Goal: Information Seeking & Learning: Learn about a topic

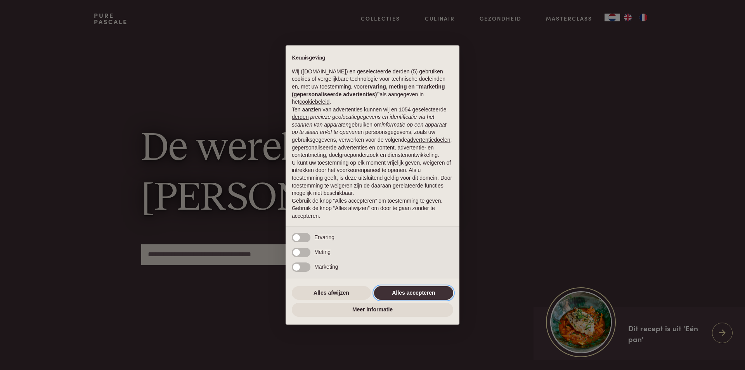
click at [420, 296] on button "Alles accepteren" at bounding box center [413, 293] width 79 height 14
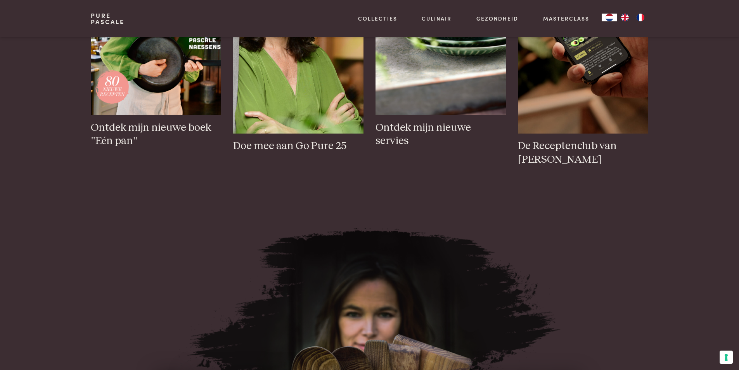
scroll to position [504, 0]
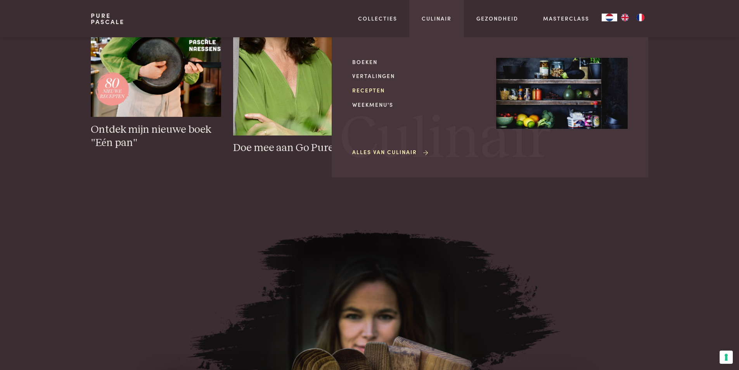
click at [386, 88] on link "Recepten" at bounding box center [417, 90] width 131 height 8
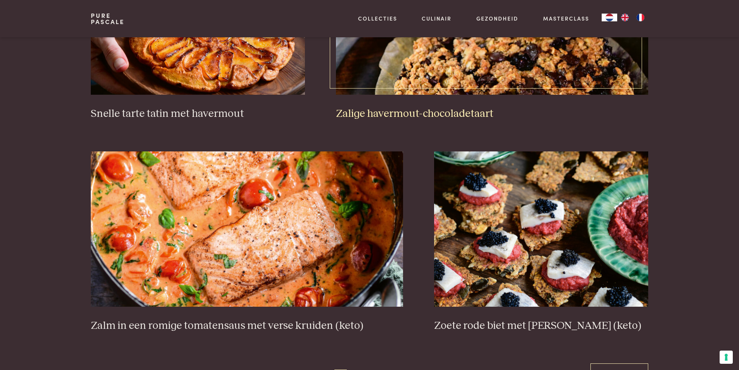
scroll to position [1357, 0]
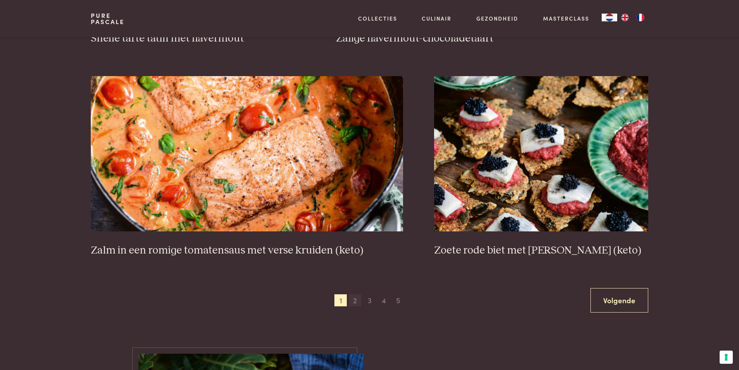
click at [355, 302] on span "2" at bounding box center [355, 300] width 12 height 12
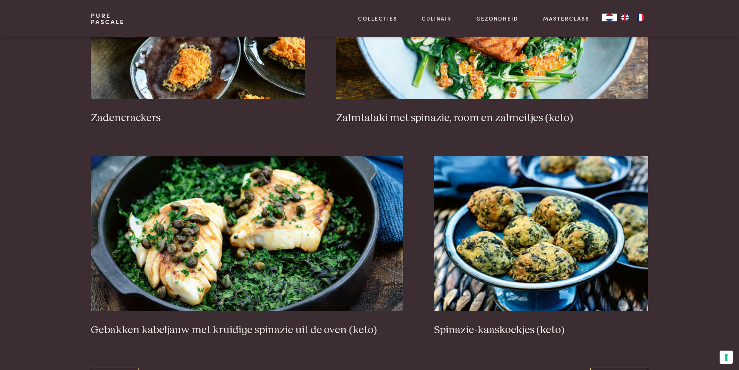
scroll to position [1380, 0]
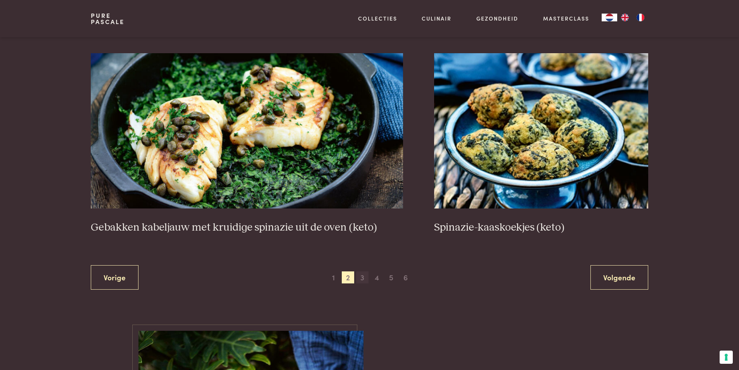
click at [361, 280] on span "3" at bounding box center [362, 277] width 12 height 12
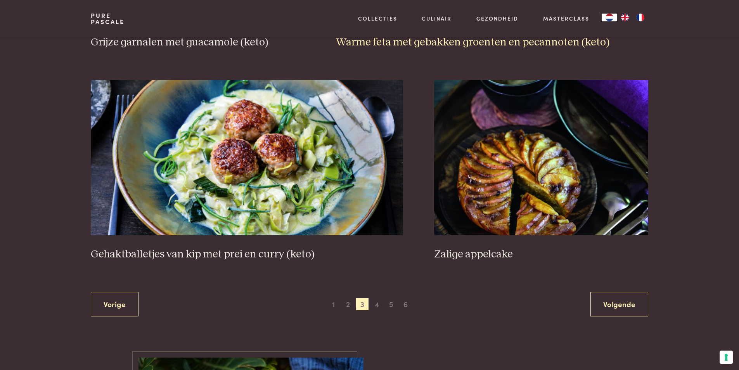
scroll to position [1496, 0]
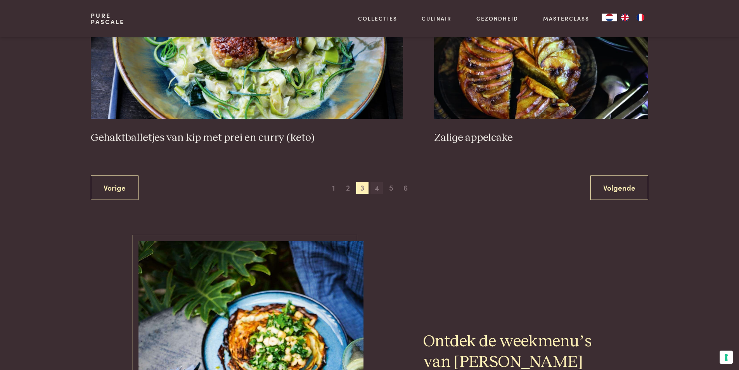
click at [376, 187] on span "4" at bounding box center [376, 187] width 12 height 12
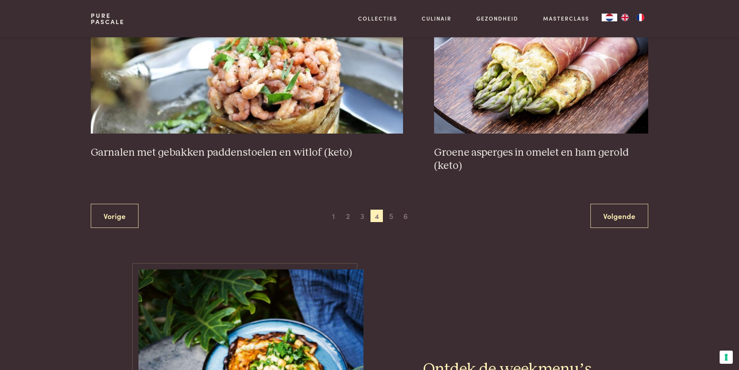
scroll to position [1496, 0]
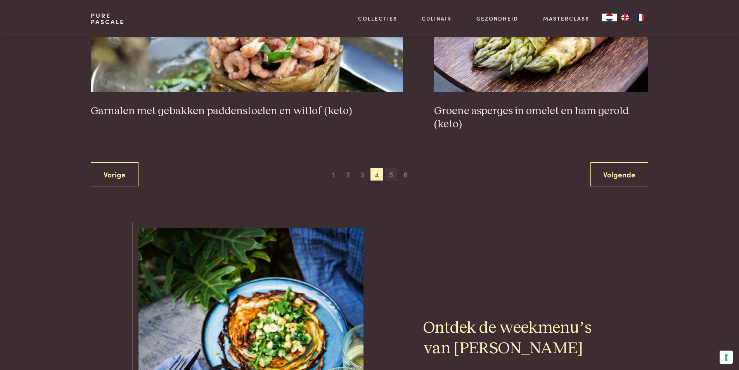
click at [391, 178] on span "5" at bounding box center [391, 174] width 12 height 12
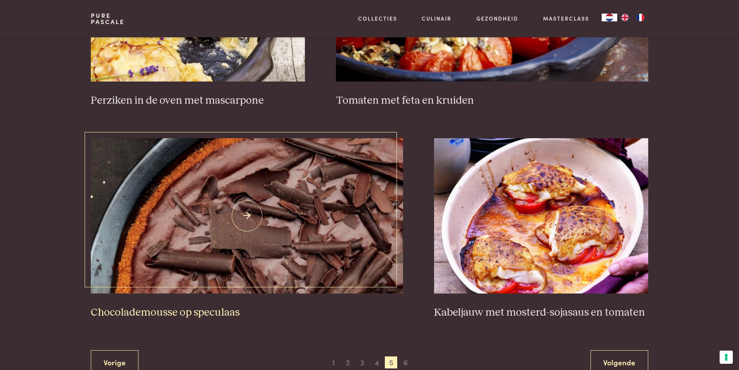
scroll to position [1303, 0]
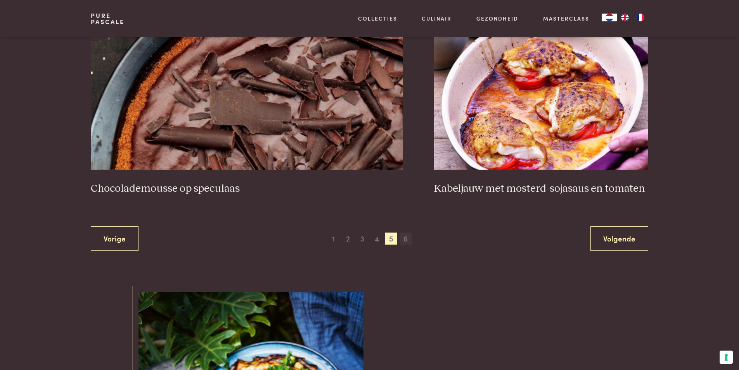
click at [401, 242] on span "6" at bounding box center [405, 238] width 12 height 12
